Goal: Task Accomplishment & Management: Manage account settings

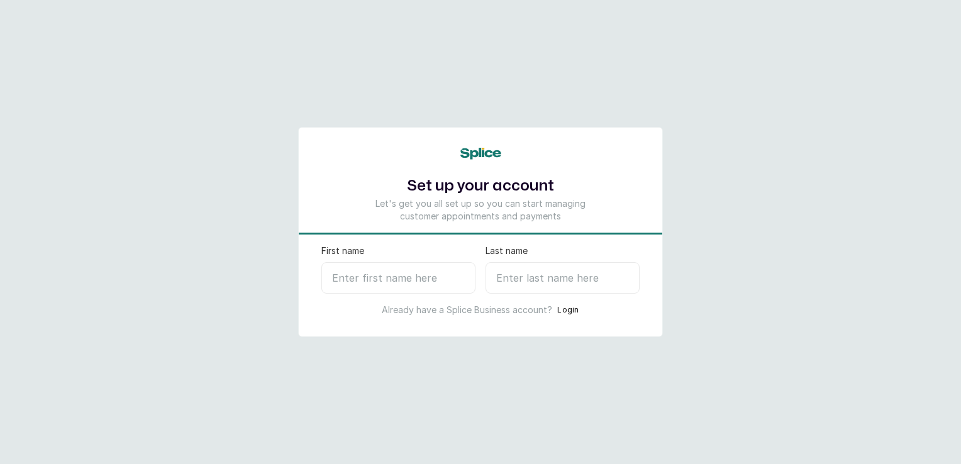
click at [737, 240] on main "Set up your account Let's get you all set up so you can start managing customer…" at bounding box center [480, 232] width 961 height 464
click at [576, 308] on button "Login" at bounding box center [568, 310] width 22 height 13
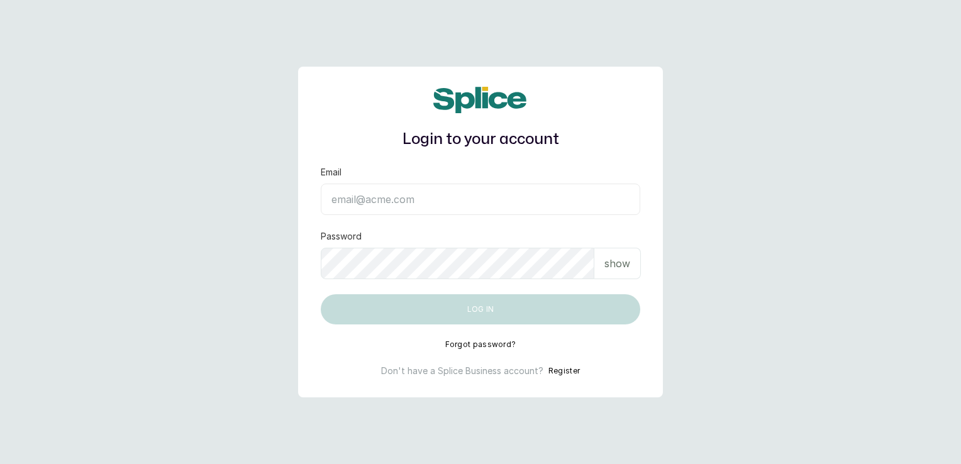
type input "[EMAIL_ADDRESS][DOMAIN_NAME]"
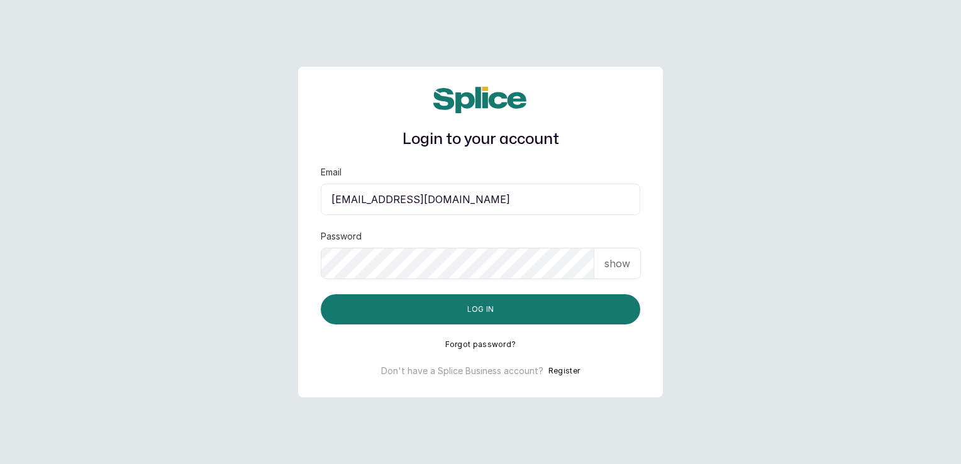
click at [615, 258] on p "show" at bounding box center [618, 263] width 26 height 15
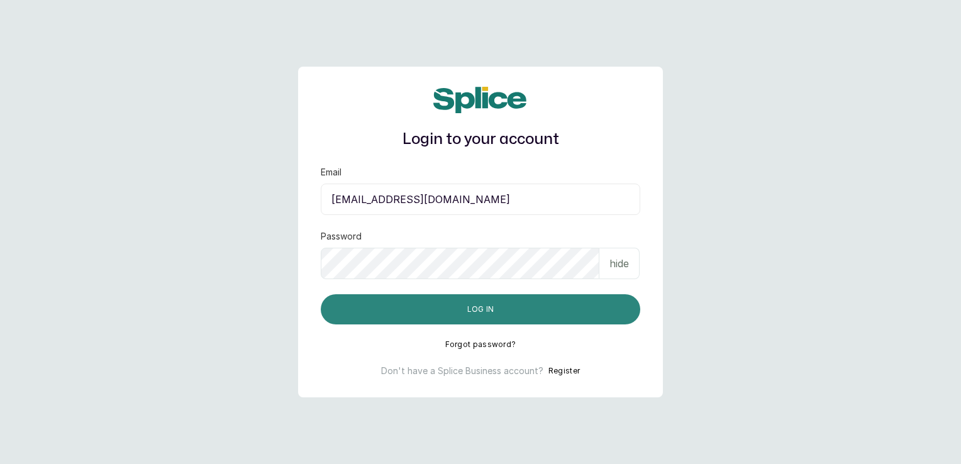
click at [506, 313] on button "Log in" at bounding box center [481, 309] width 320 height 30
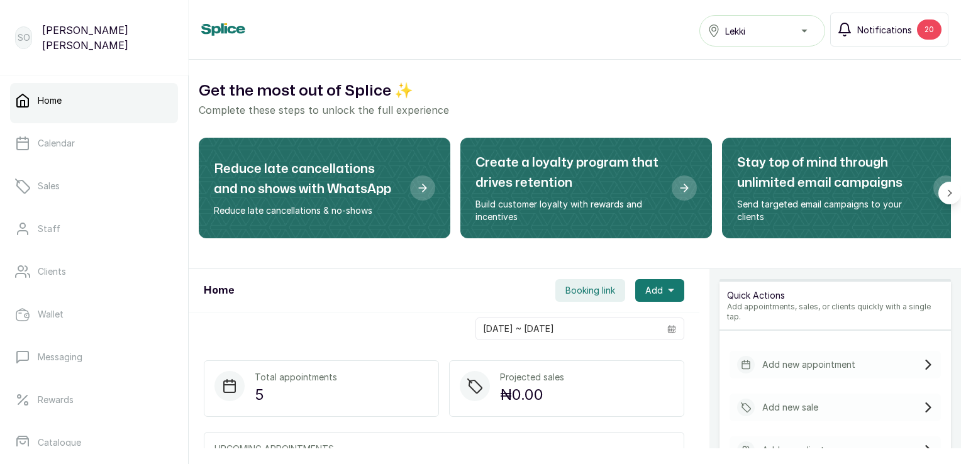
click at [913, 28] on button "Notifications 20" at bounding box center [889, 30] width 118 height 34
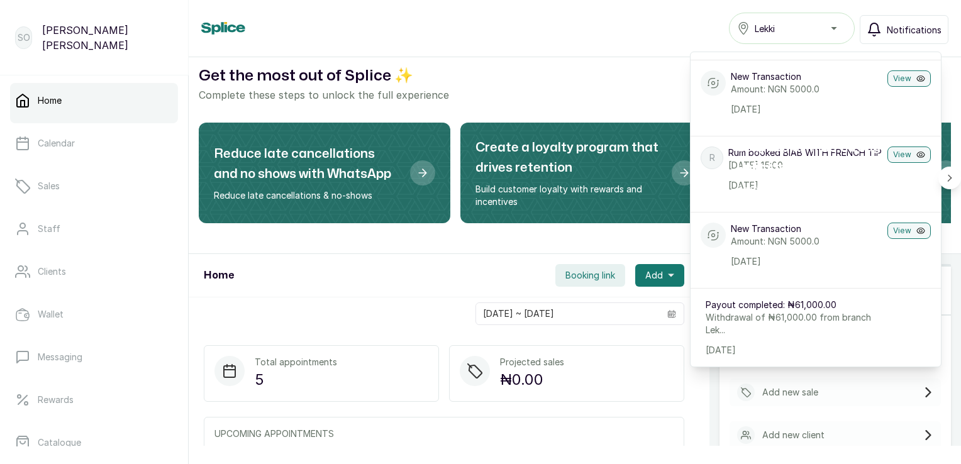
scroll to position [1520, 0]
click at [896, 147] on button "View" at bounding box center [909, 155] width 43 height 16
